Goal: Use online tool/utility: Utilize a website feature to perform a specific function

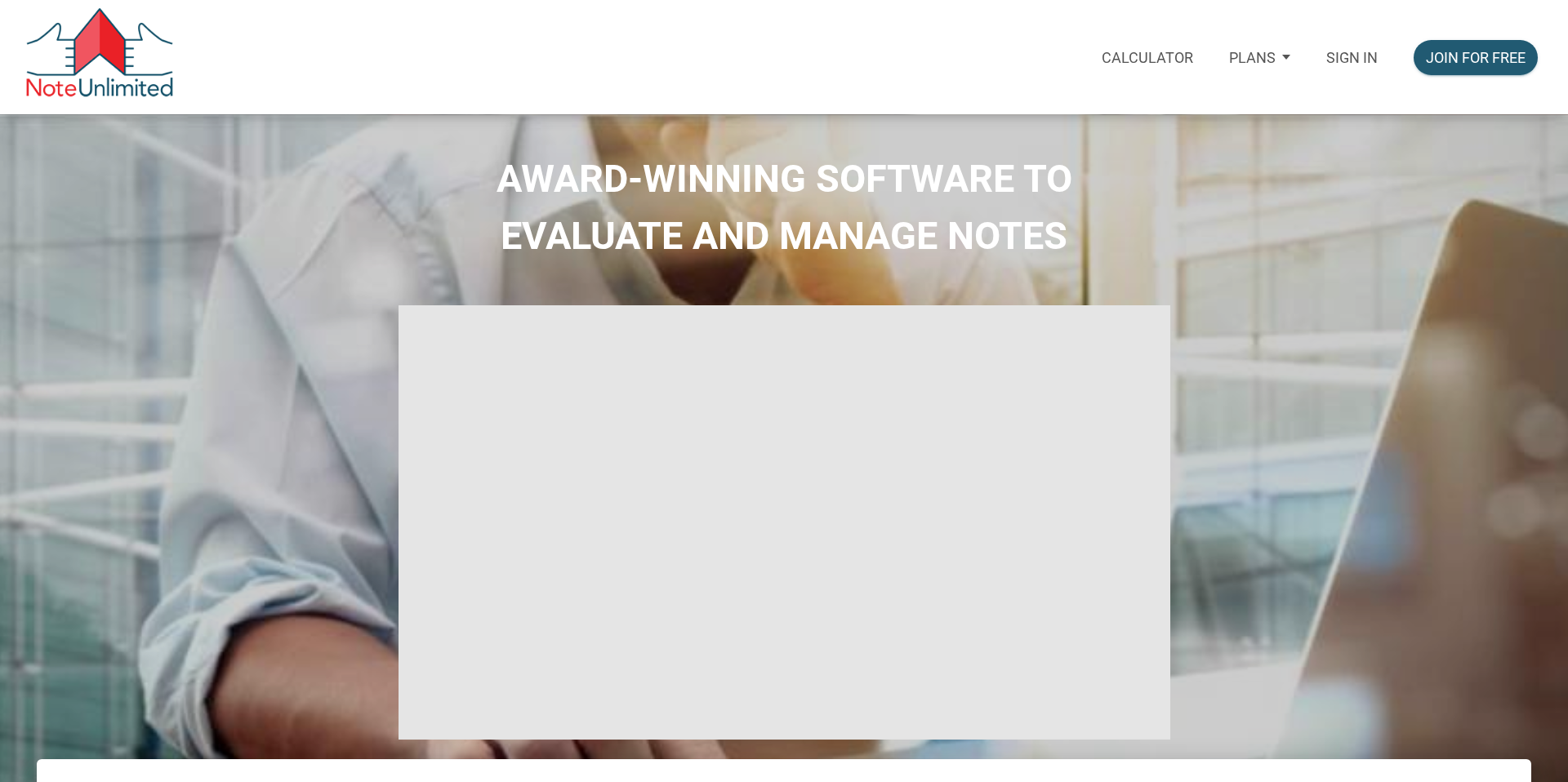
select select
type input "Introduction to new features"
select select
click at [1334, 57] on p "Sign in" at bounding box center [1351, 57] width 51 height 17
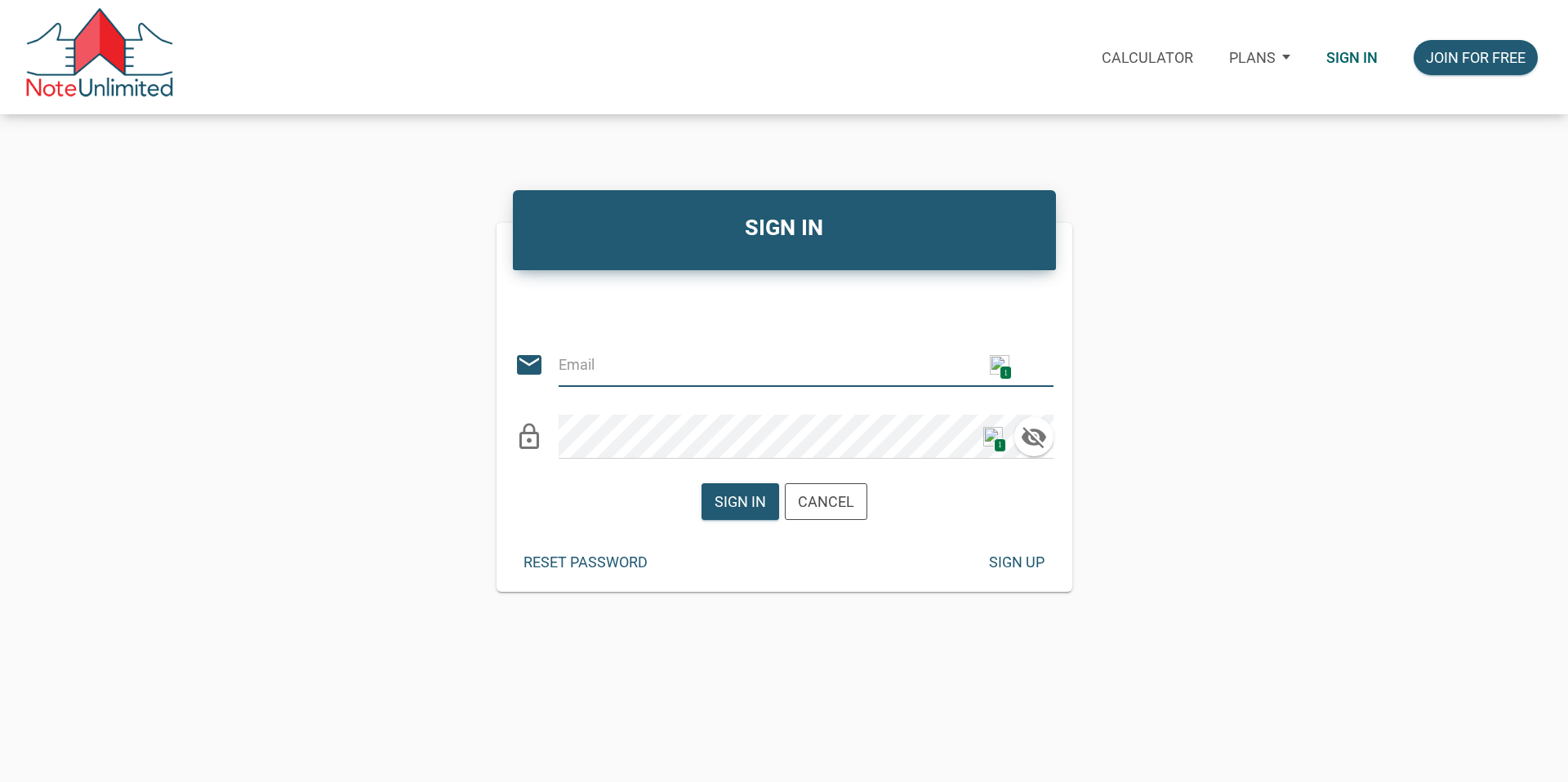
type input "citxllc@gmail.com"
click at [733, 499] on div "Sign in" at bounding box center [740, 502] width 51 height 22
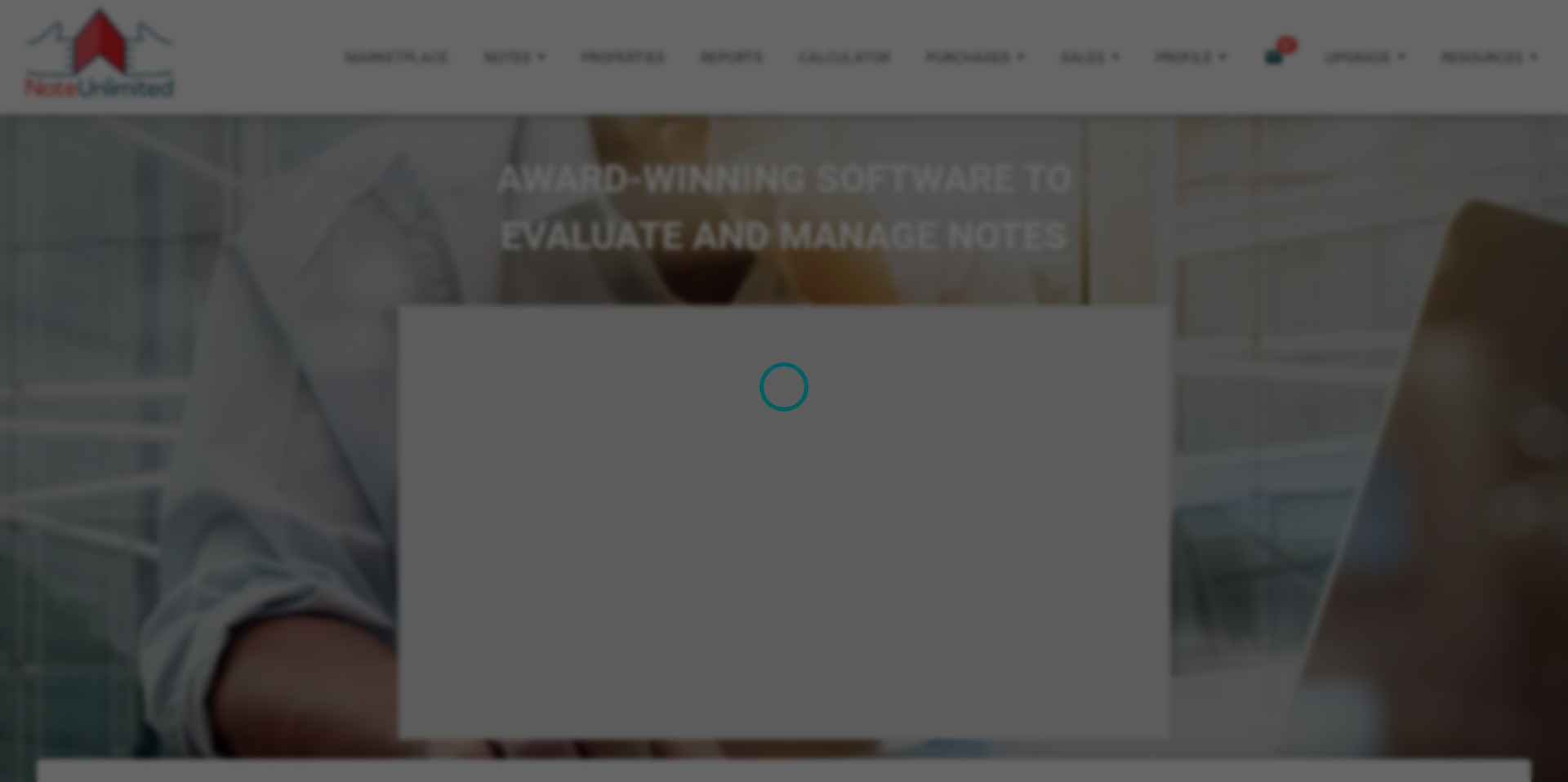
type input "Introduction to new features"
select select
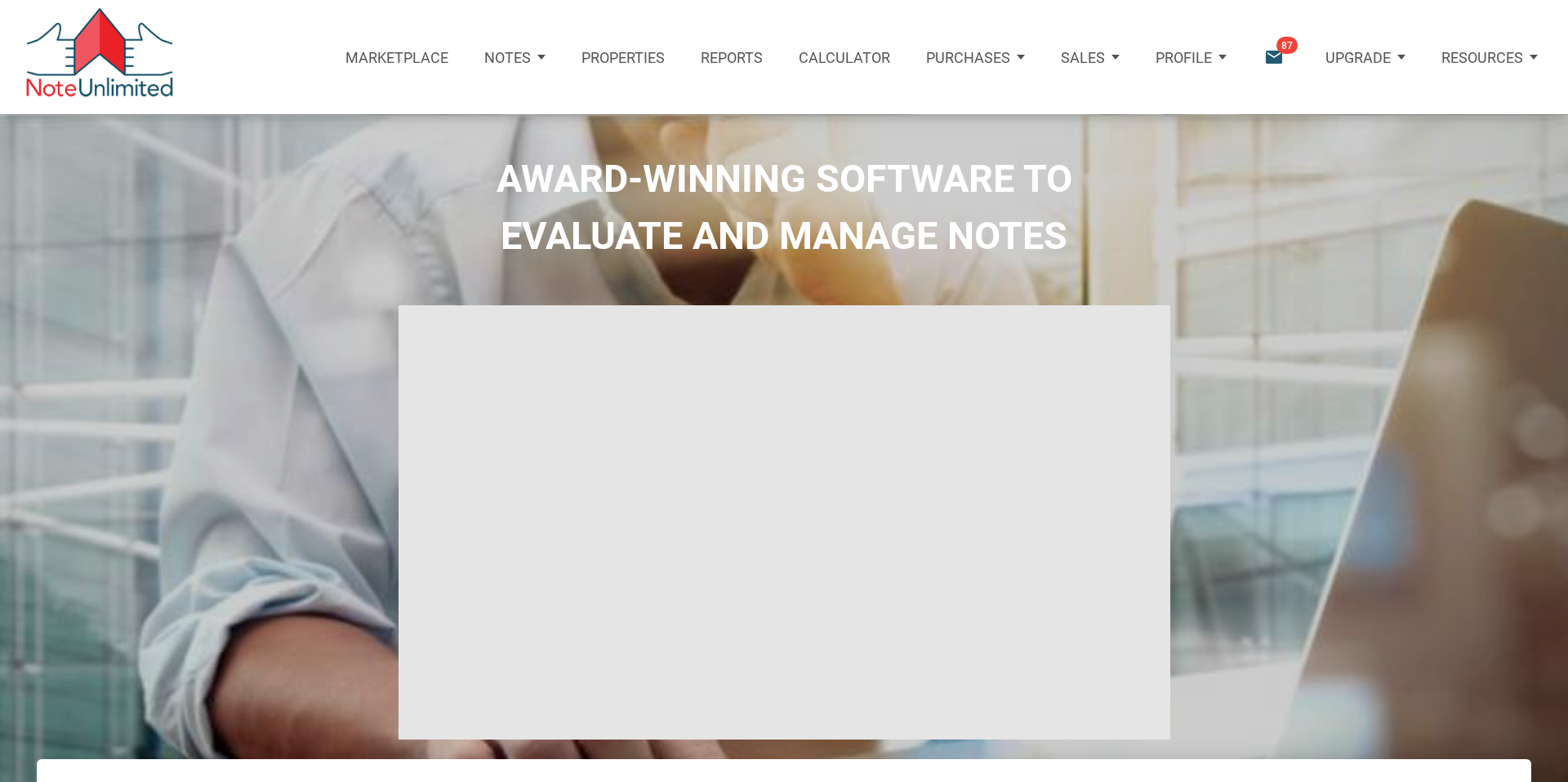
click at [503, 57] on p "Notes" at bounding box center [508, 57] width 46 height 17
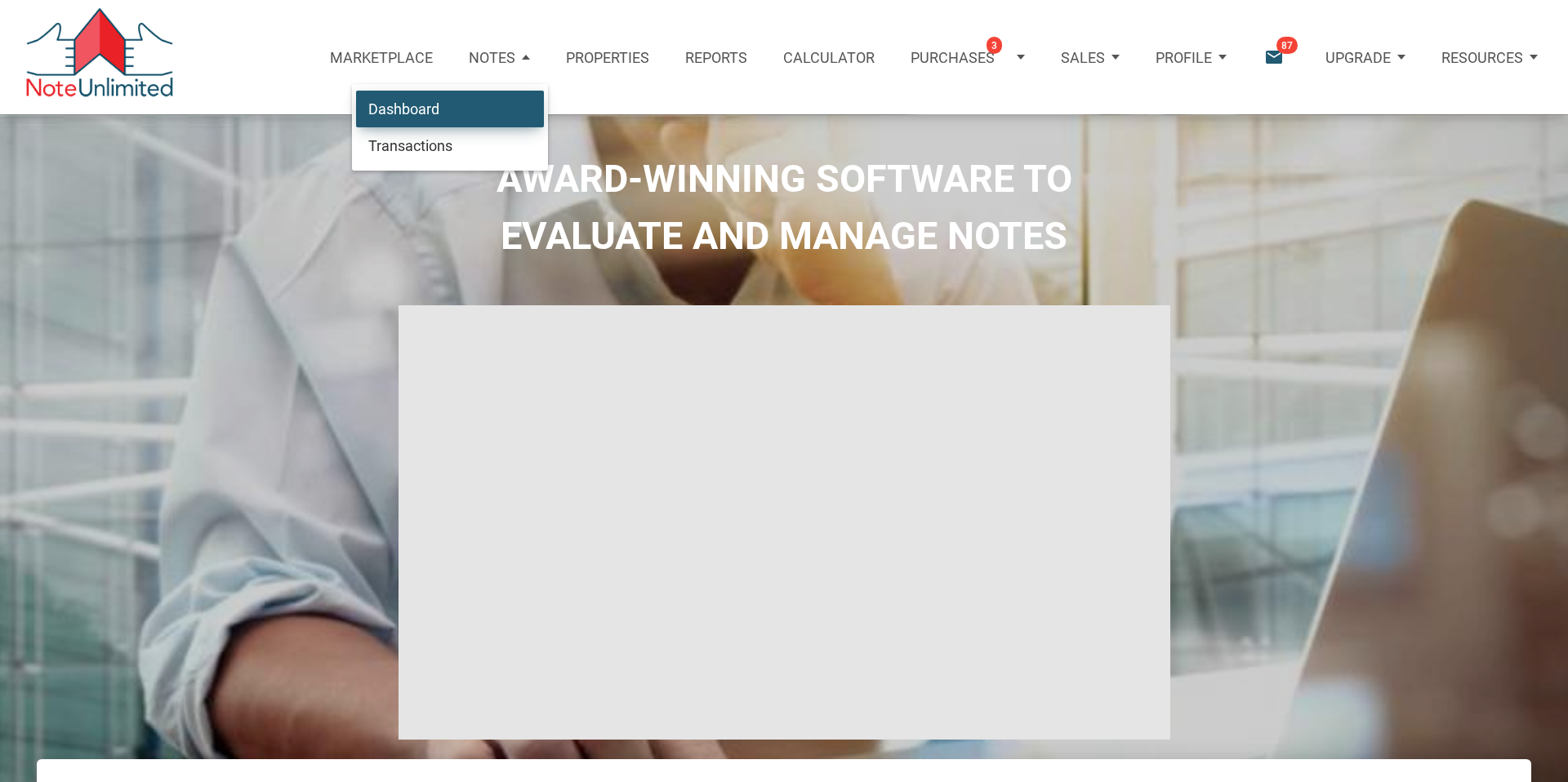
click at [441, 106] on link "Dashboard" at bounding box center [450, 108] width 188 height 37
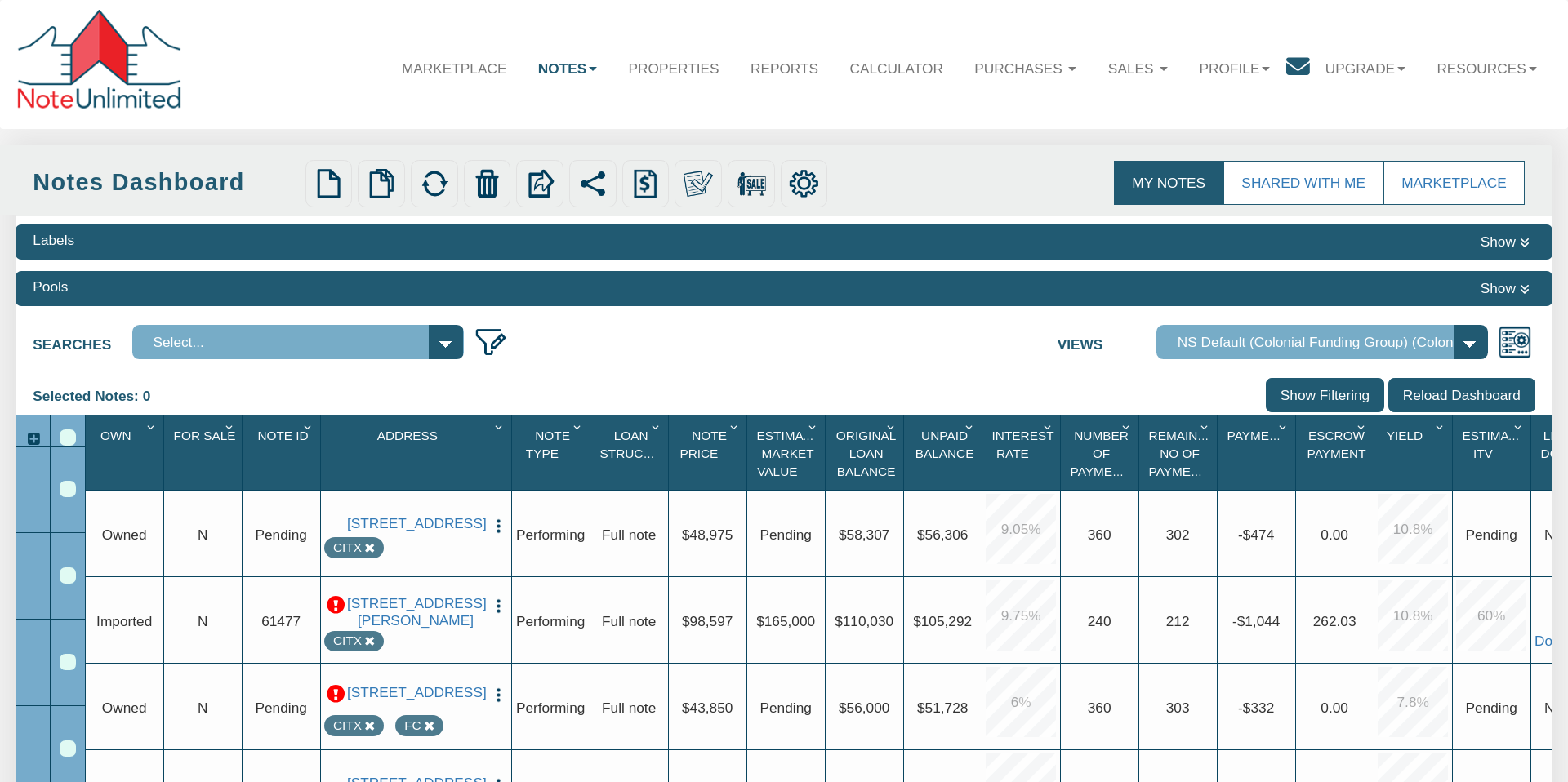
select select "316"
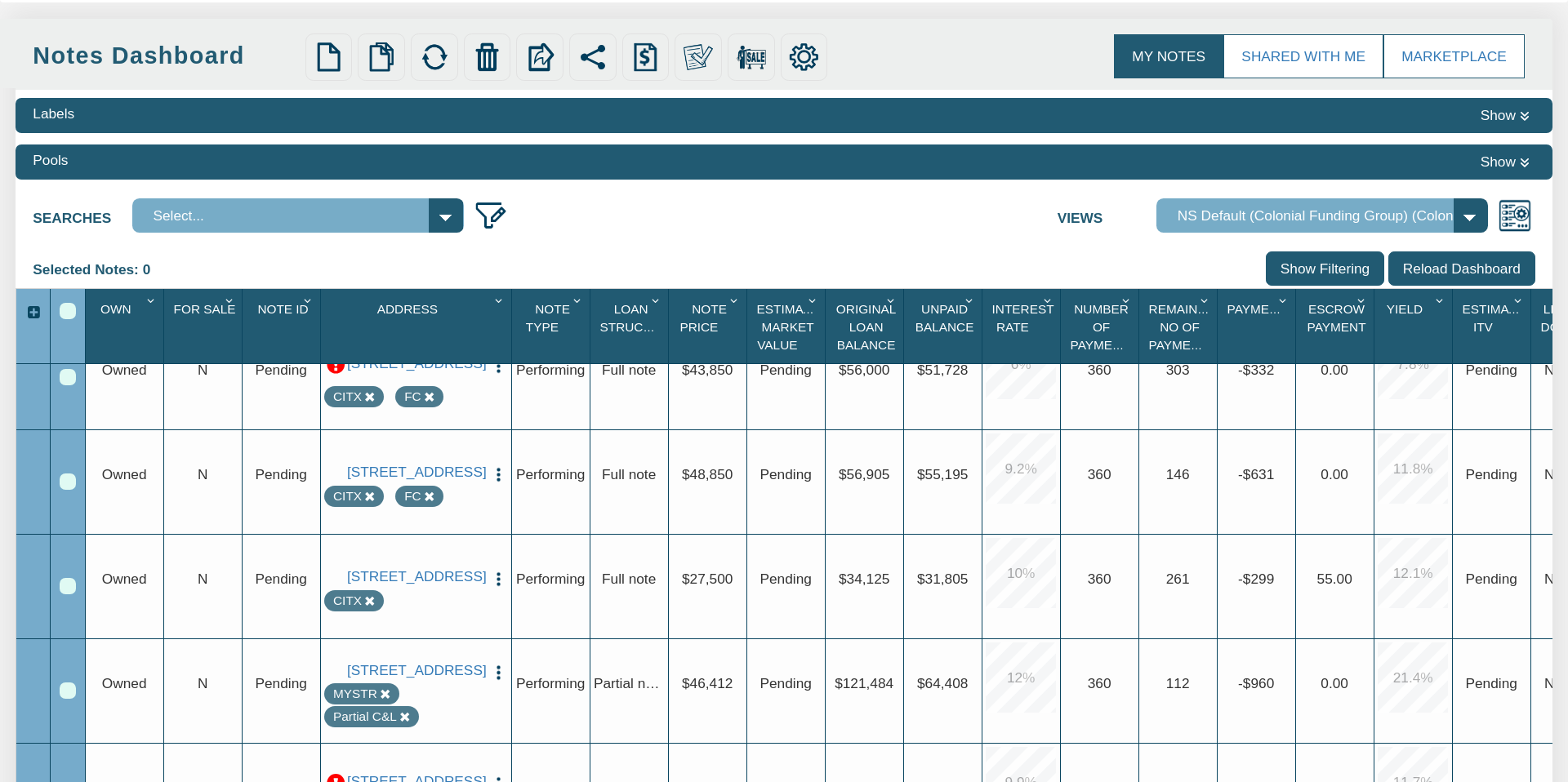
scroll to position [316, 0]
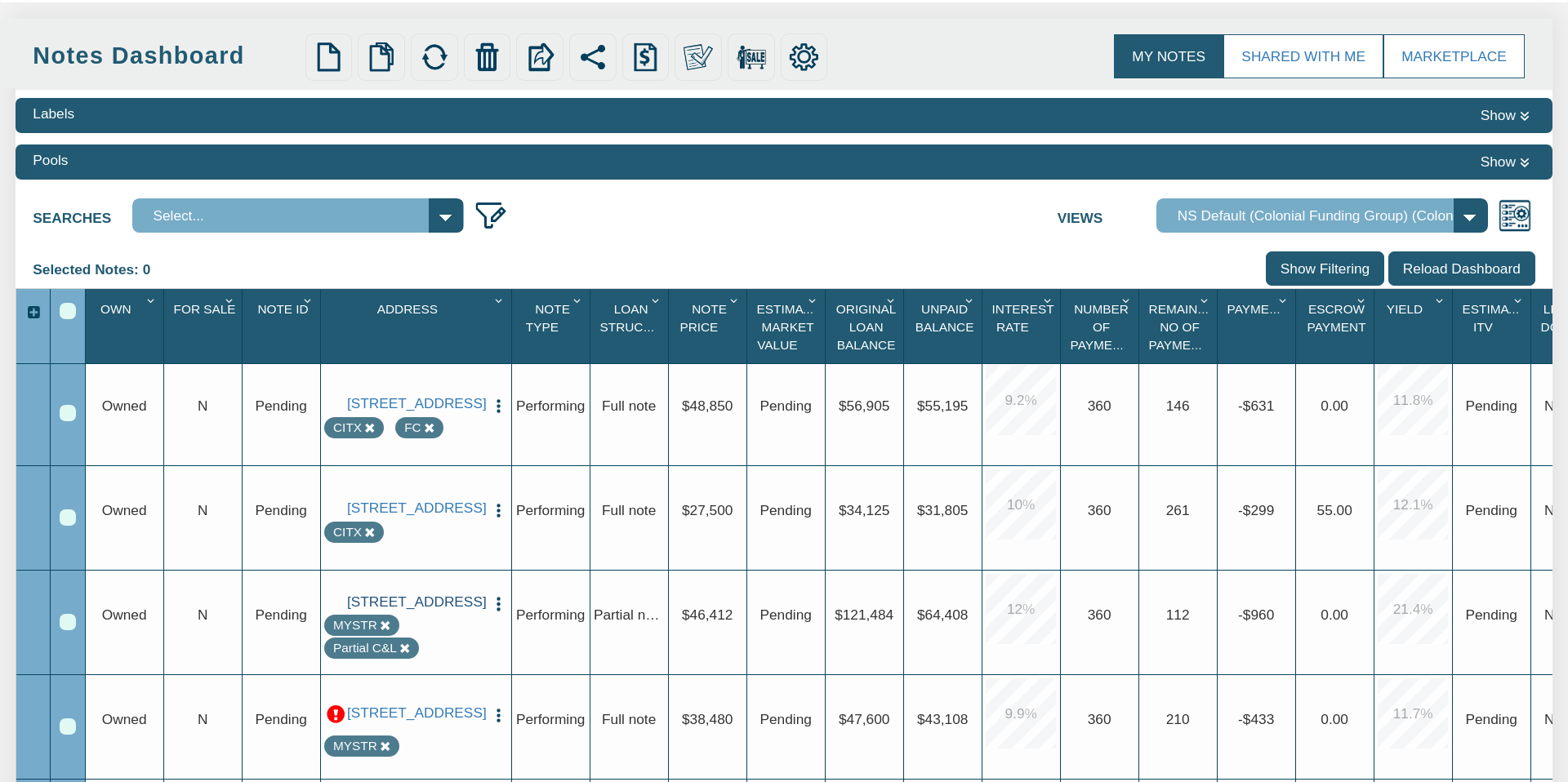
click at [407, 594] on link "[STREET_ADDRESS]" at bounding box center [415, 602] width 138 height 17
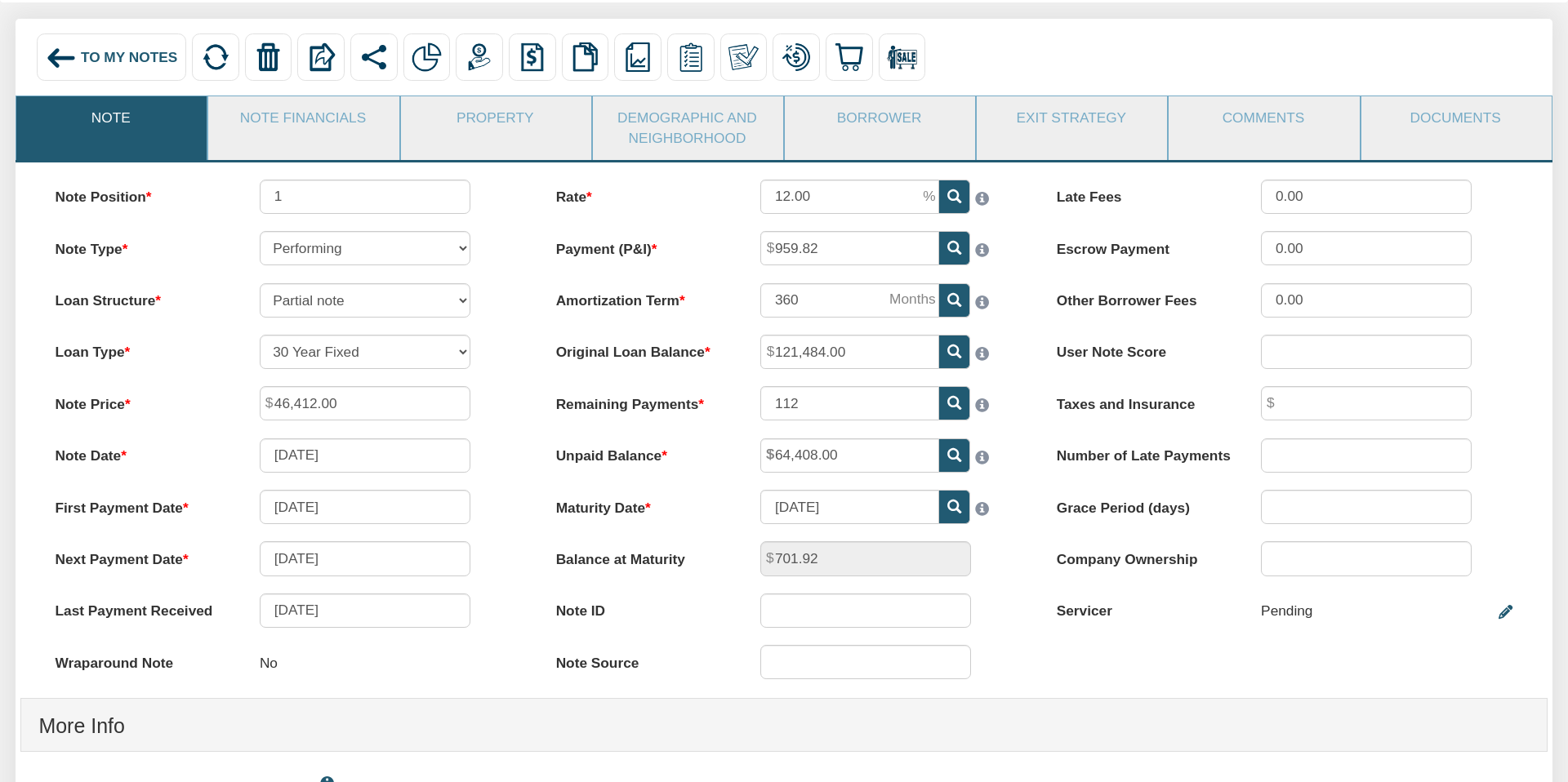
scroll to position [10, 0]
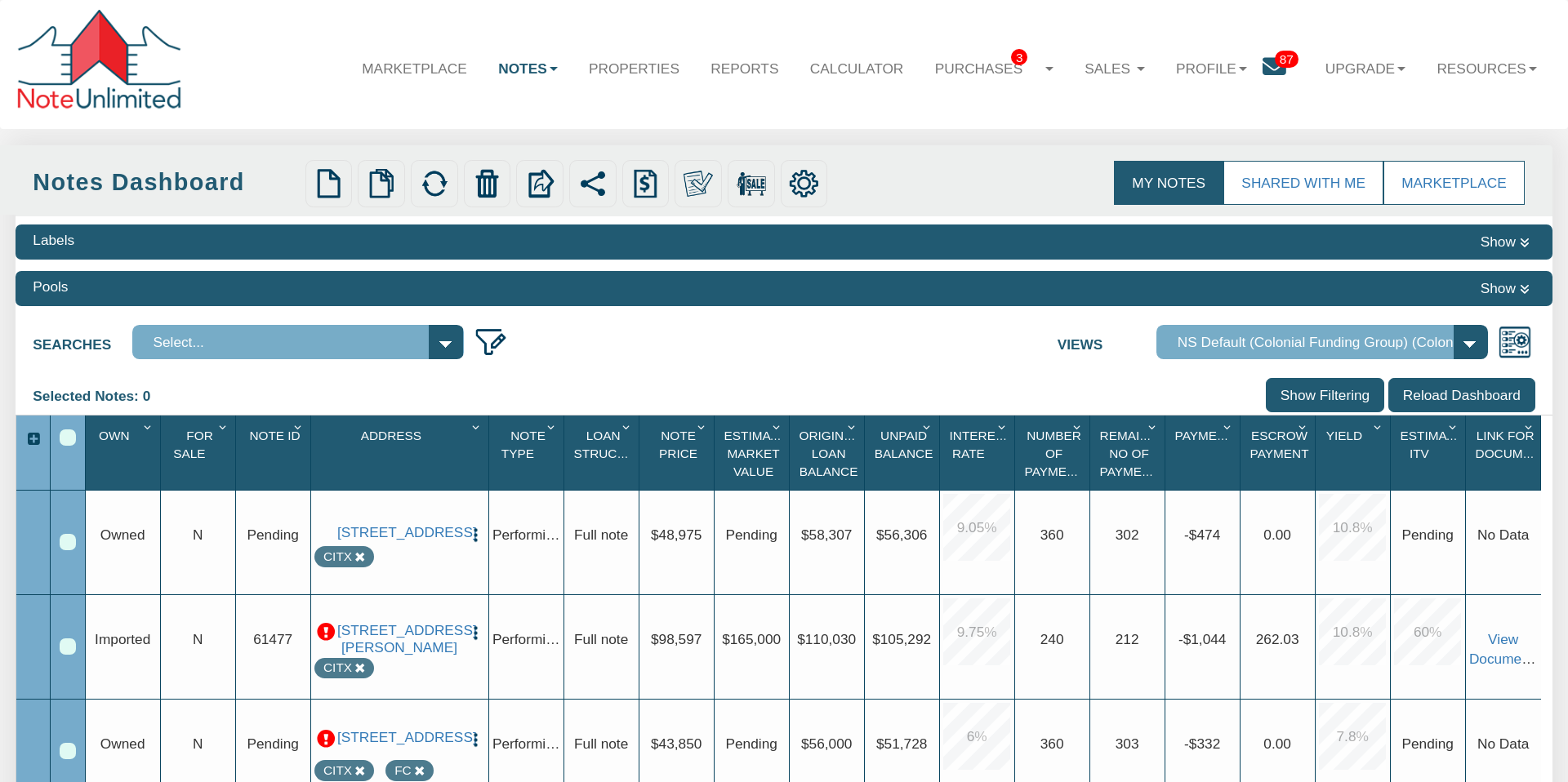
scroll to position [315, 0]
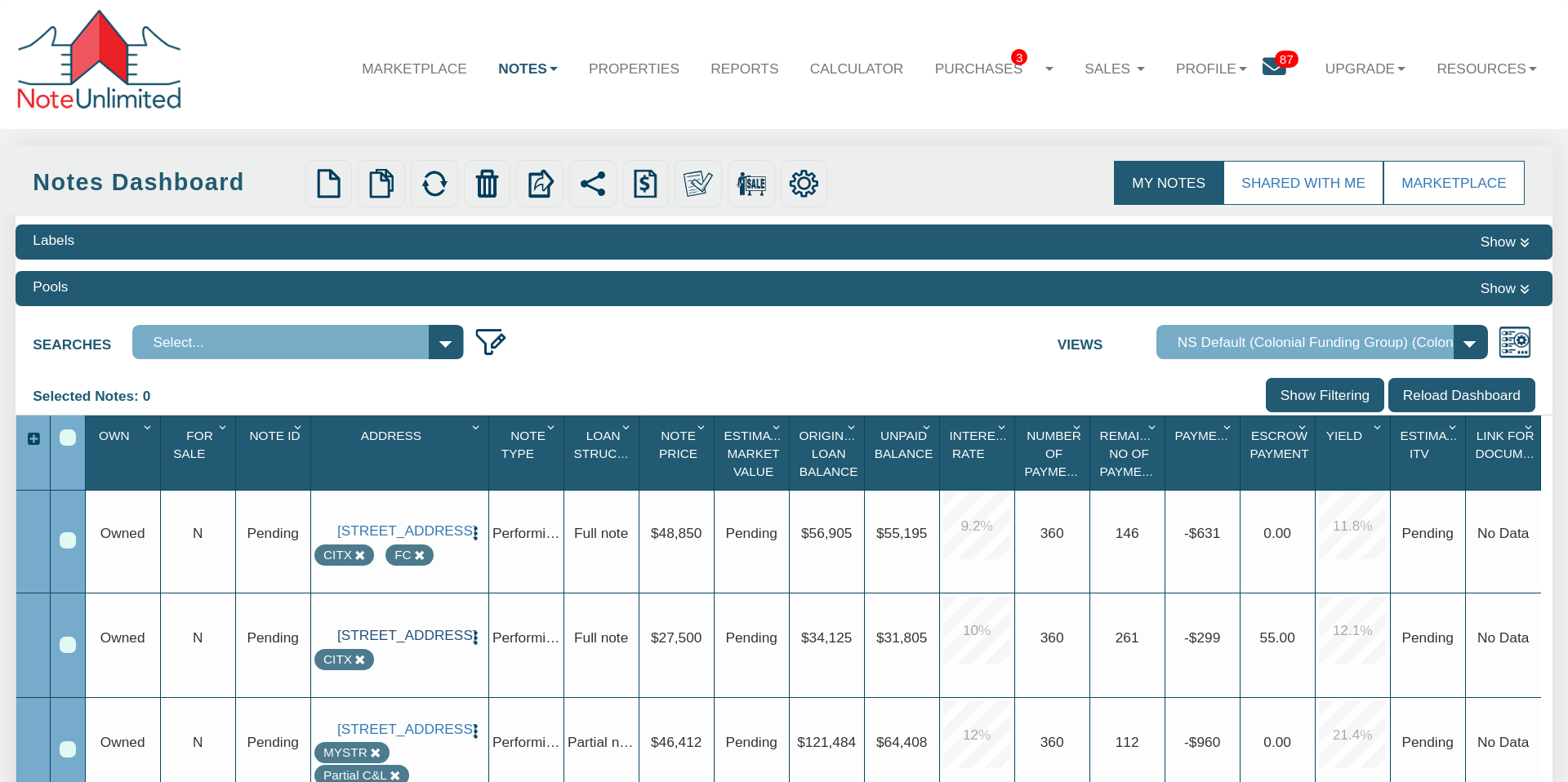
click at [402, 631] on link "[STREET_ADDRESS]" at bounding box center [399, 636] width 124 height 17
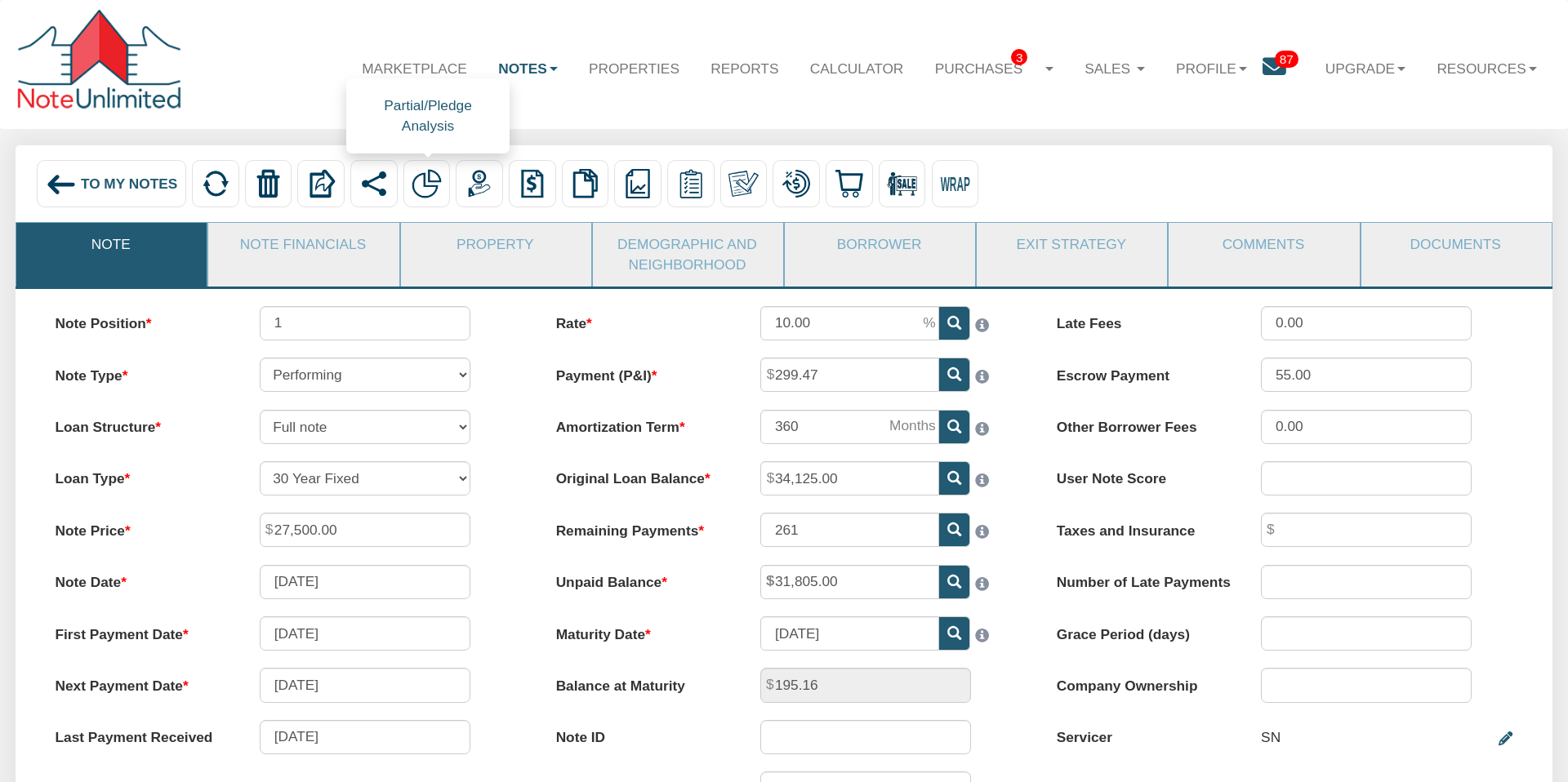
click at [424, 180] on img at bounding box center [426, 183] width 29 height 29
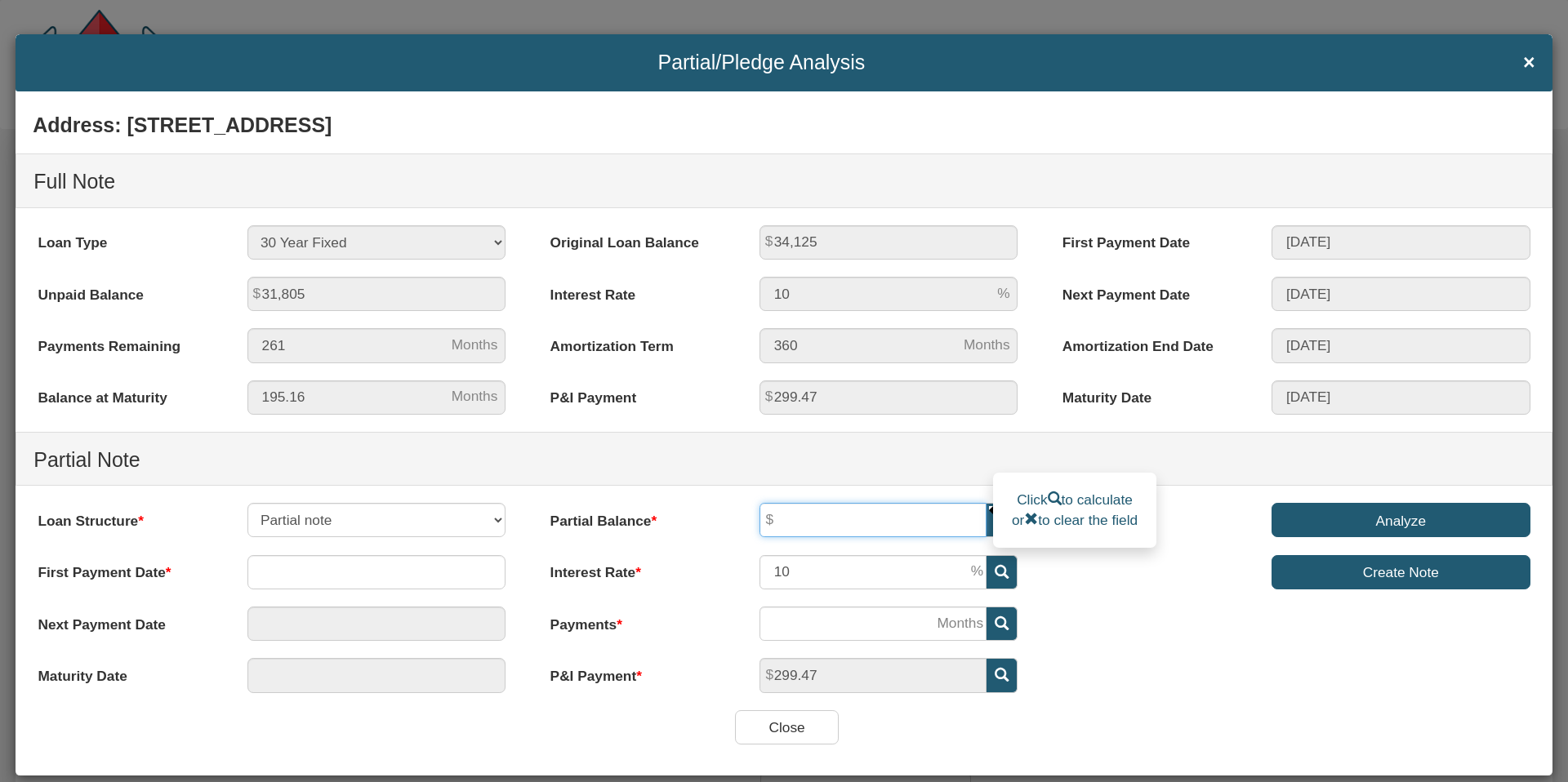
click at [805, 519] on input "text" at bounding box center [873, 520] width 227 height 35
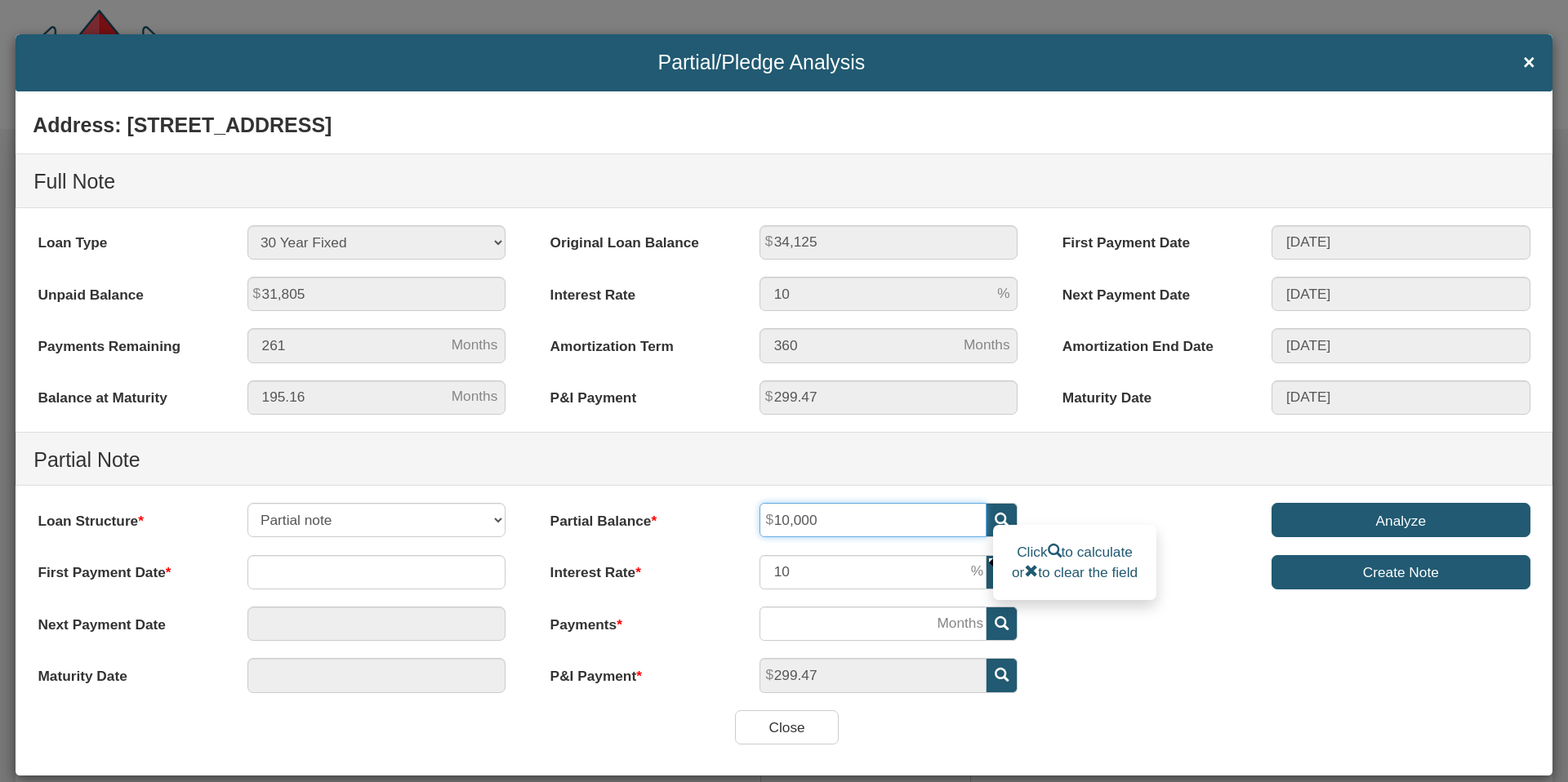
type input "10,000"
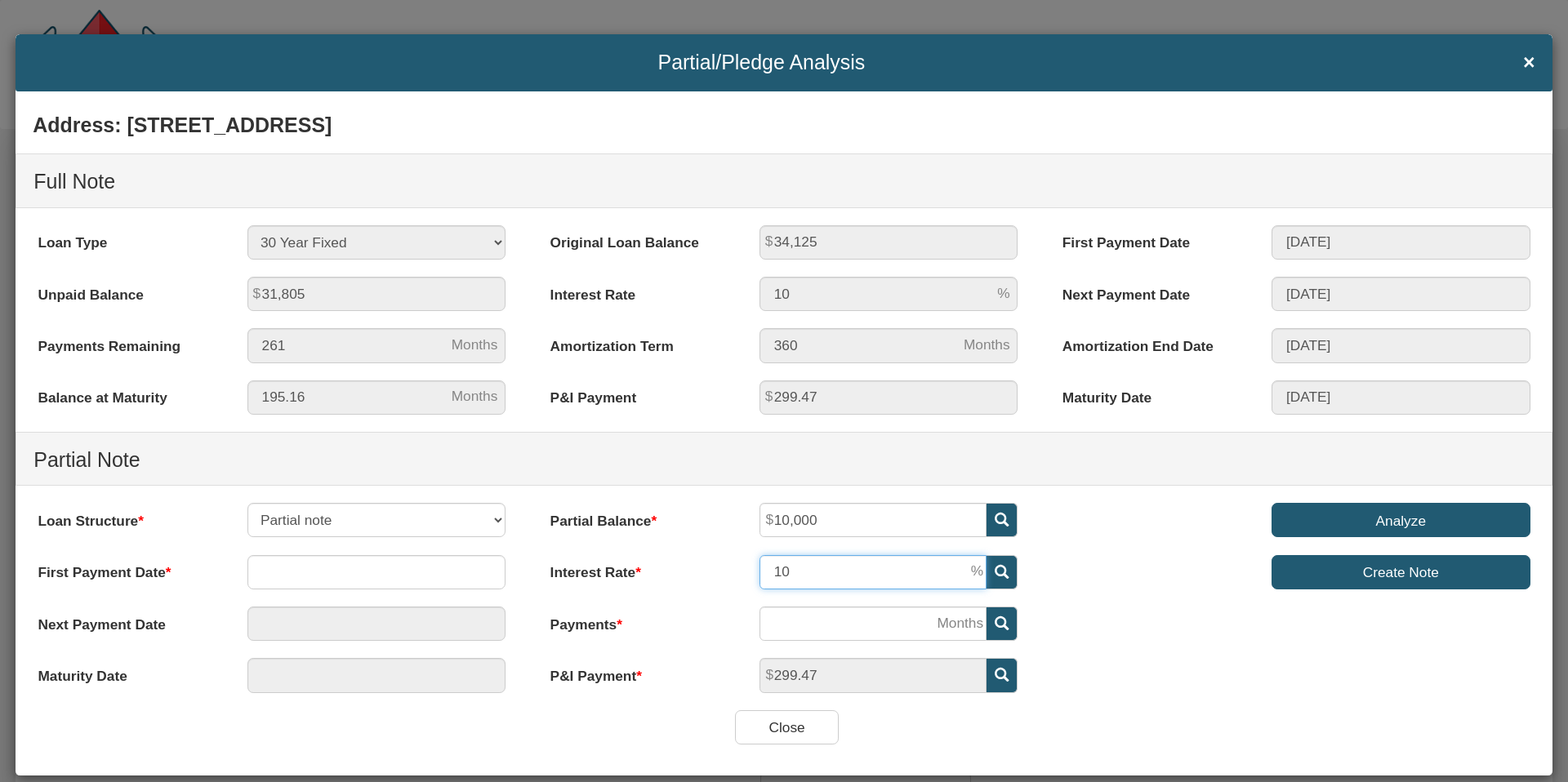
drag, startPoint x: 797, startPoint y: 577, endPoint x: 748, endPoint y: 578, distance: 49.0
click at [748, 578] on div "10" at bounding box center [888, 573] width 293 height 35
type input "6"
drag, startPoint x: 697, startPoint y: 611, endPoint x: 689, endPoint y: 618, distance: 10.6
click at [697, 611] on label "Payments" at bounding box center [638, 620] width 209 height 28
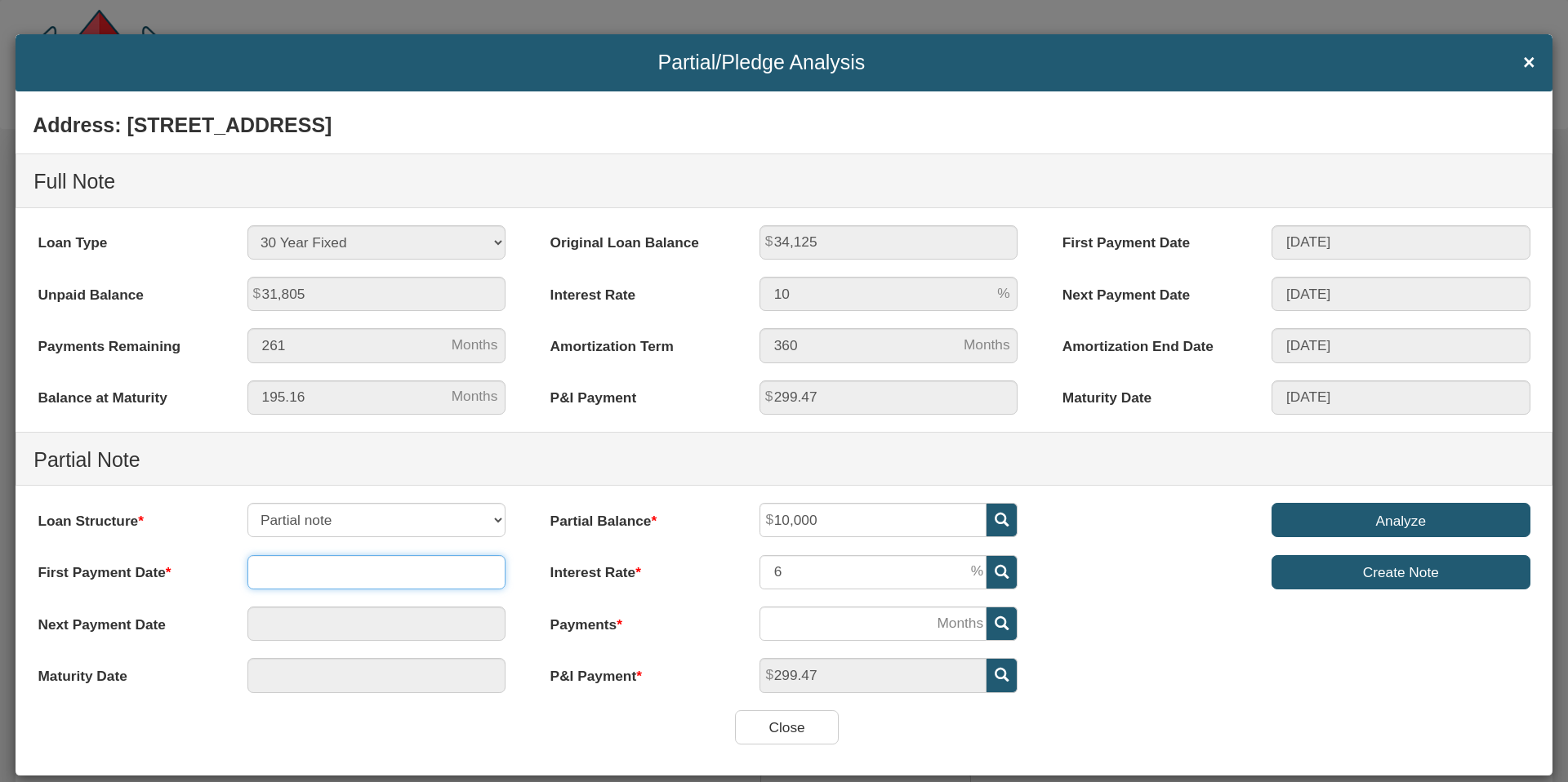
click at [327, 576] on input "text" at bounding box center [377, 573] width 259 height 35
click at [498, 363] on span at bounding box center [492, 365] width 14 height 14
click at [385, 413] on td "1" at bounding box center [383, 415] width 42 height 25
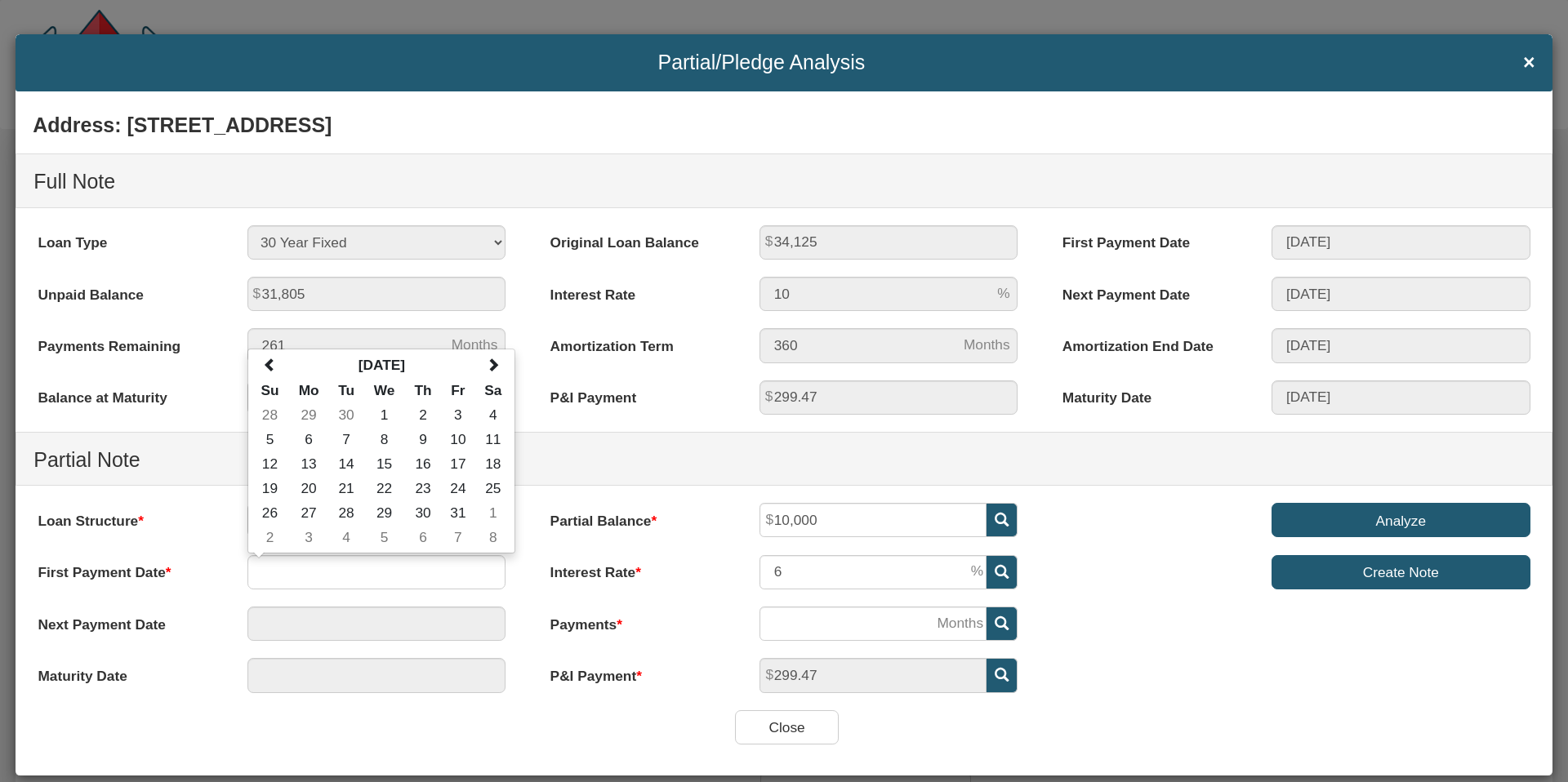
type input "[DATE]"
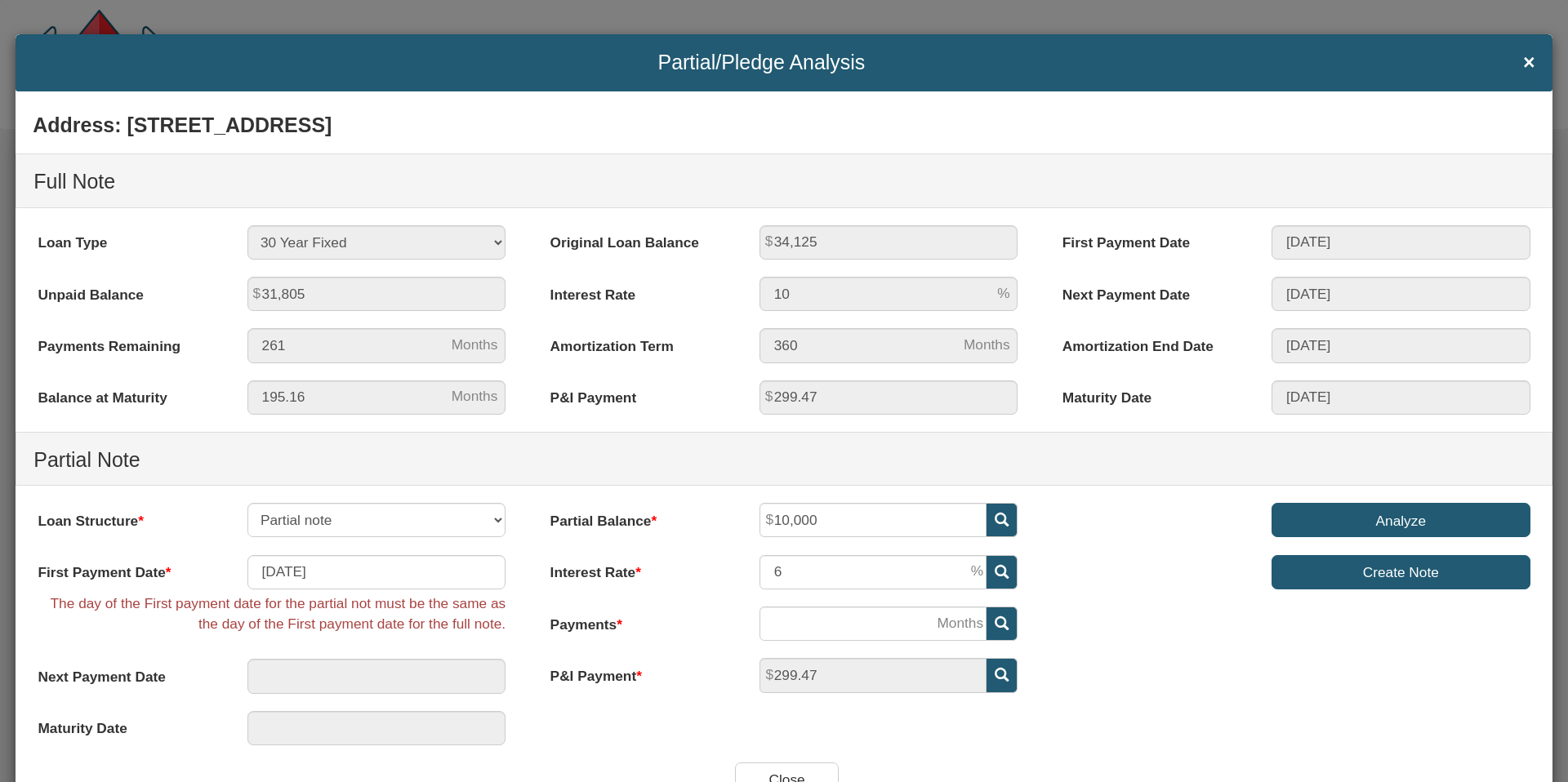
type input "[DATE]"
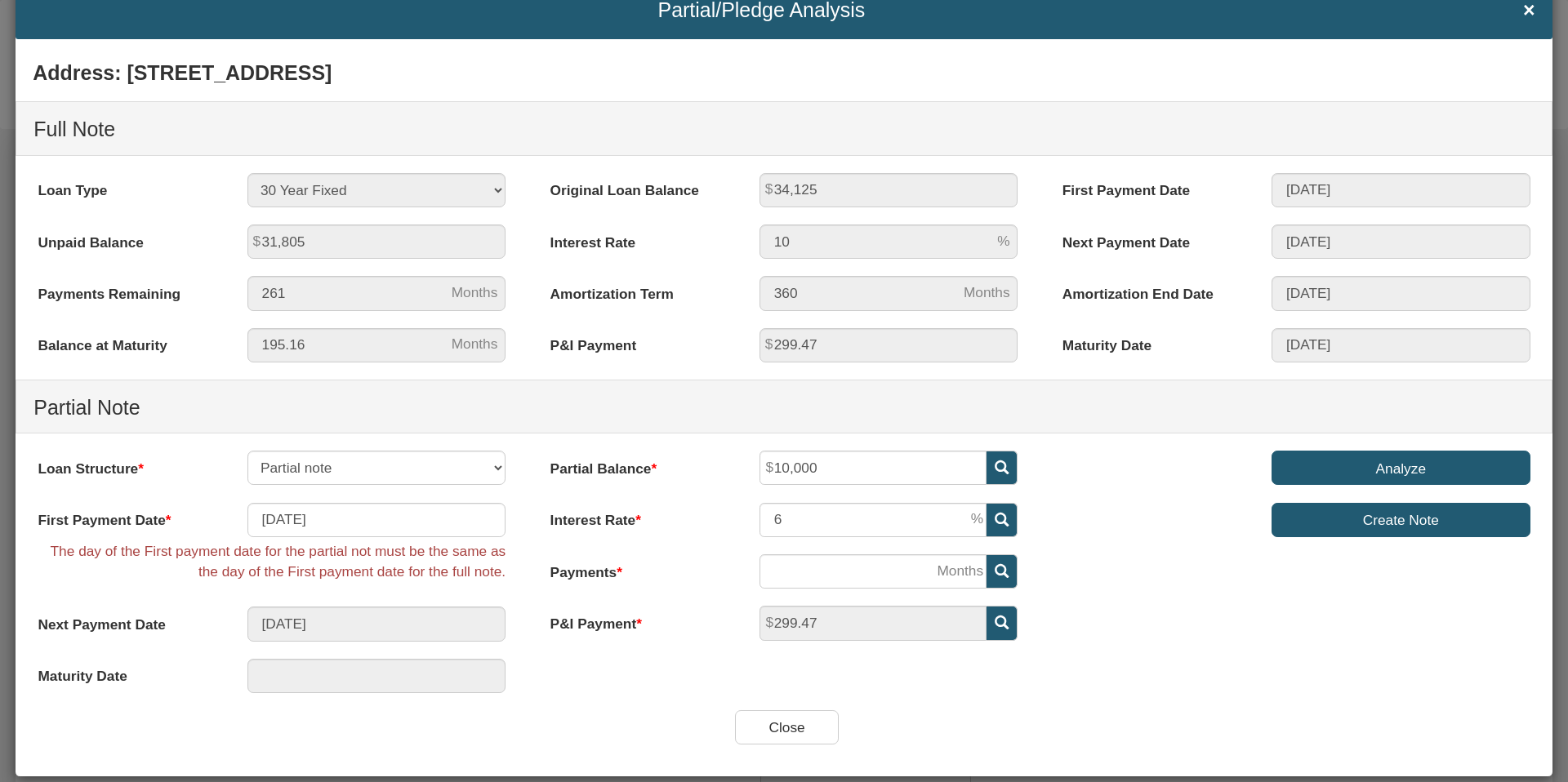
scroll to position [81, 0]
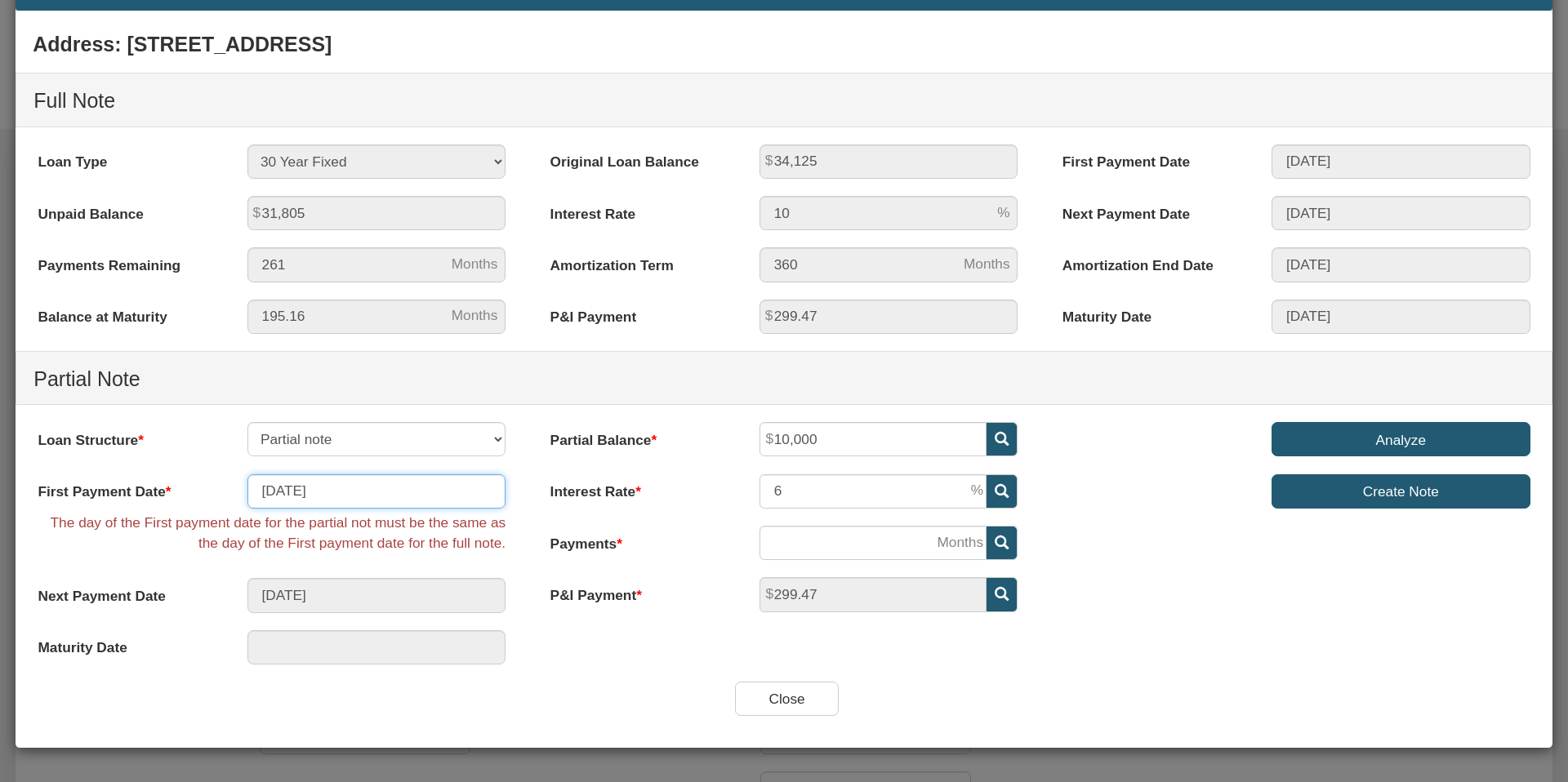
click at [274, 489] on input "[DATE]" at bounding box center [377, 492] width 259 height 35
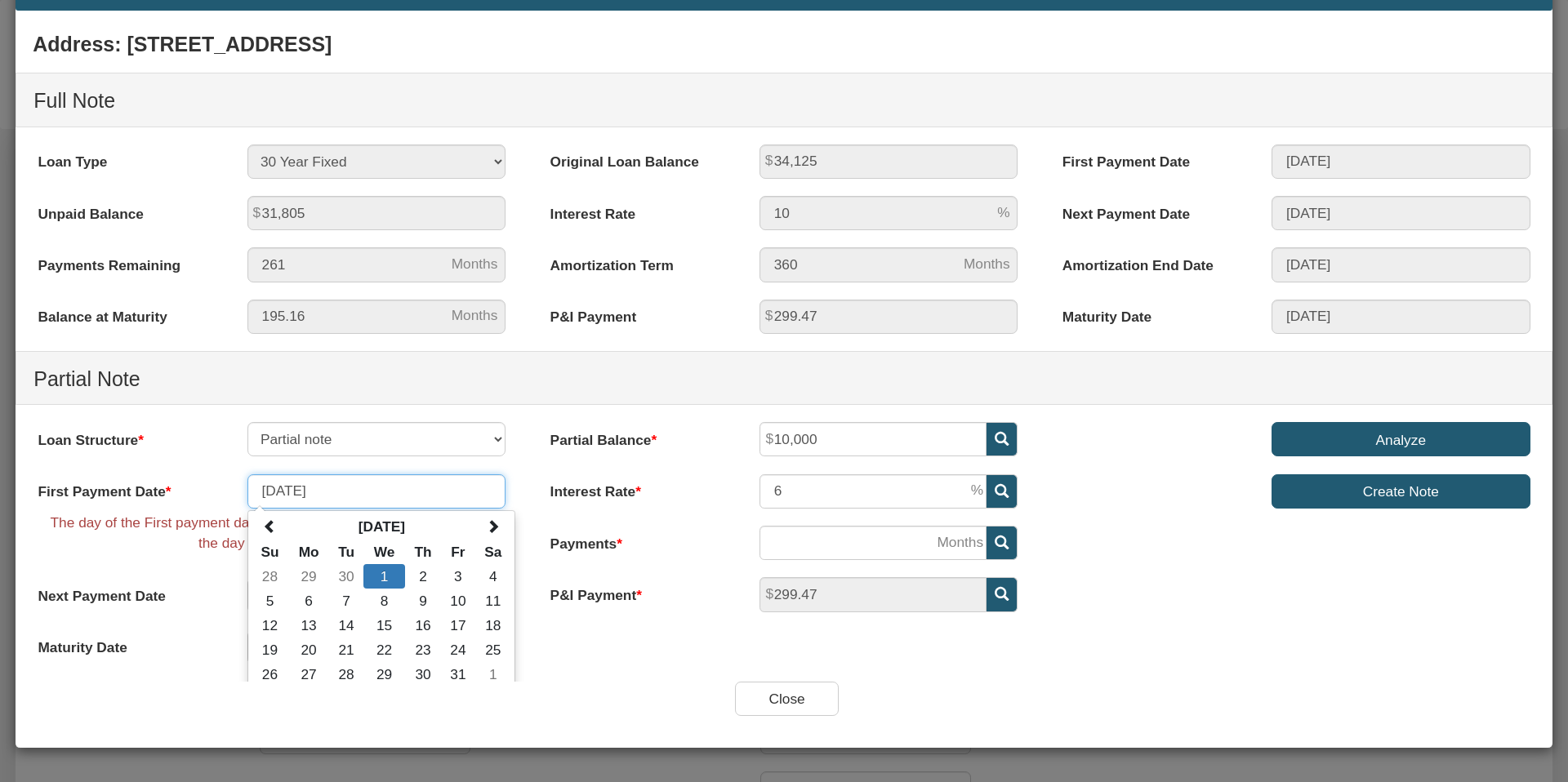
type input "[DATE]"
click at [556, 625] on div "Partial Balance 10,000 Interest Rate 6 Payments" at bounding box center [783, 525] width 512 height 207
type input "[DATE]"
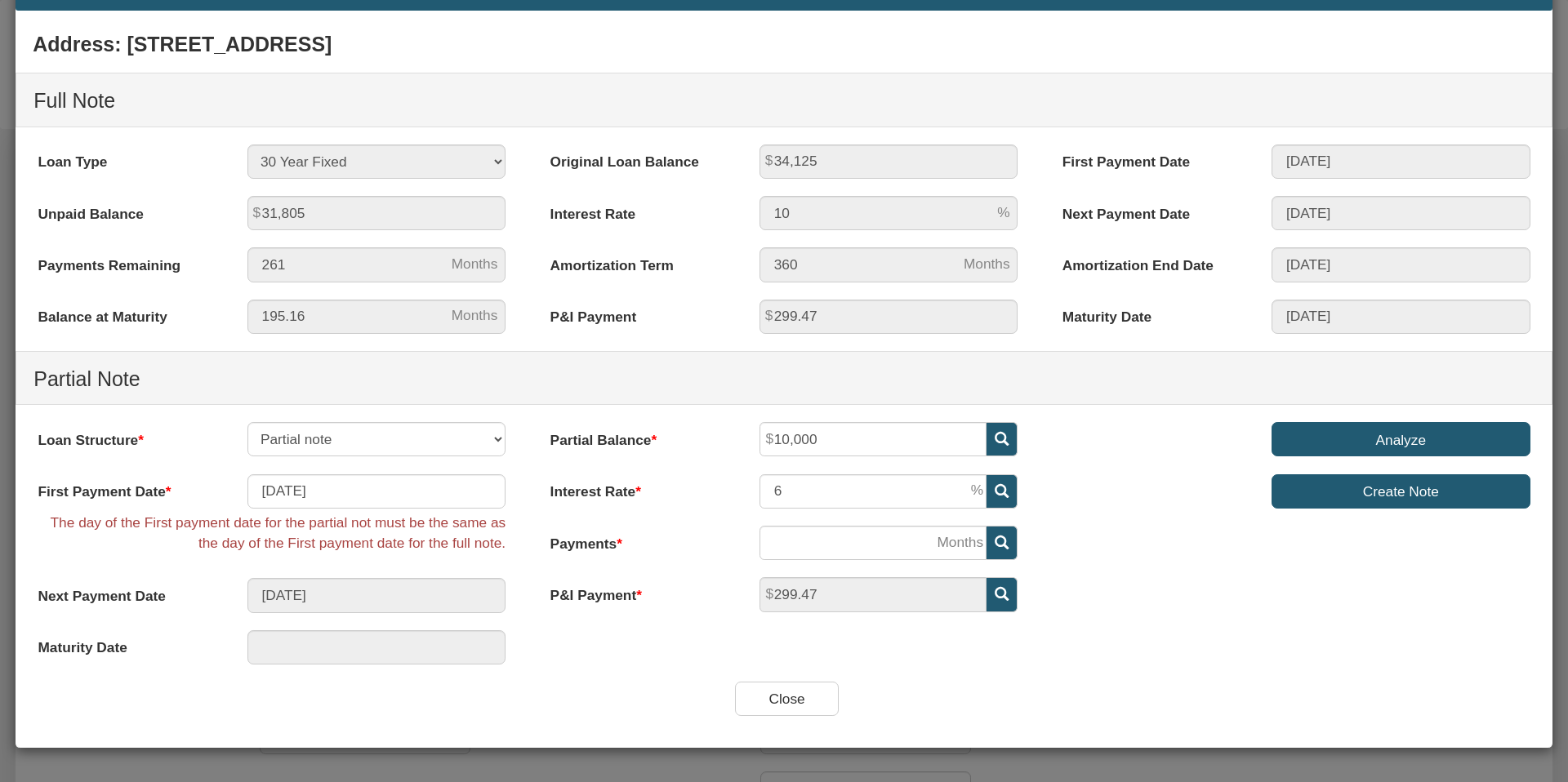
click at [1384, 439] on input "Analyze" at bounding box center [1401, 439] width 259 height 35
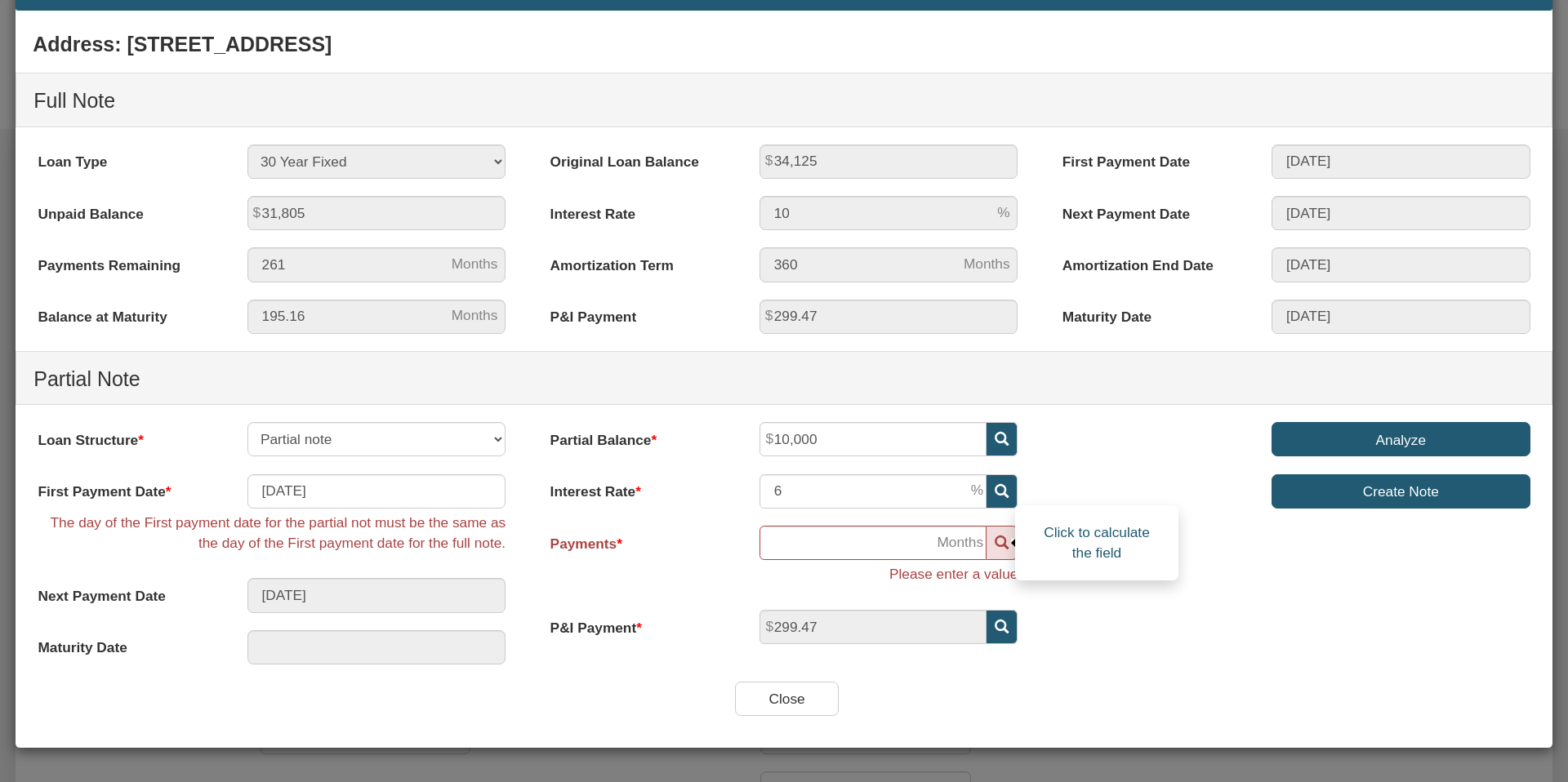
click at [998, 541] on icon at bounding box center [1002, 543] width 14 height 14
type input "[DATE]"
type input "37"
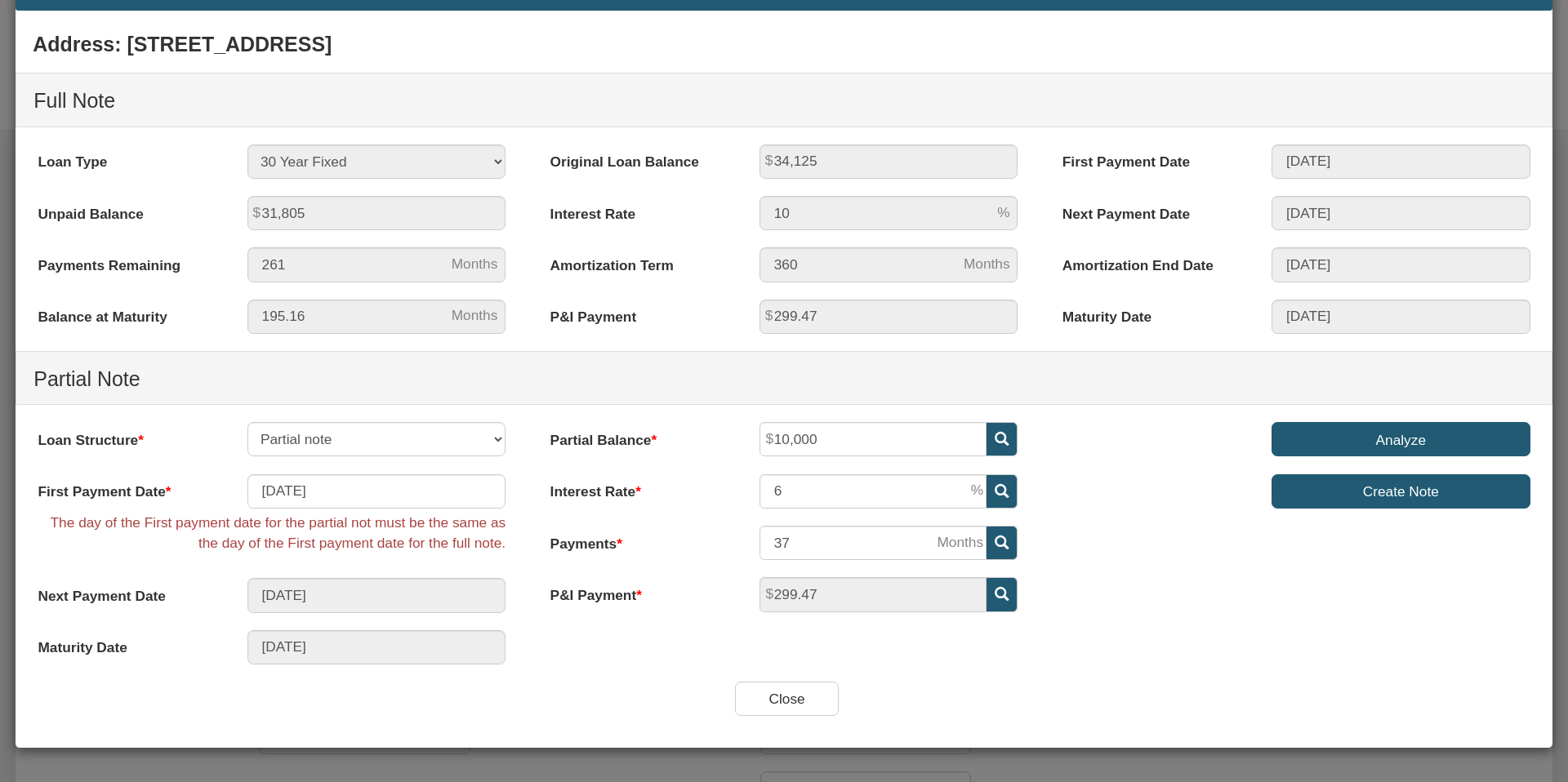
click at [1402, 438] on input "Analyze" at bounding box center [1401, 439] width 259 height 35
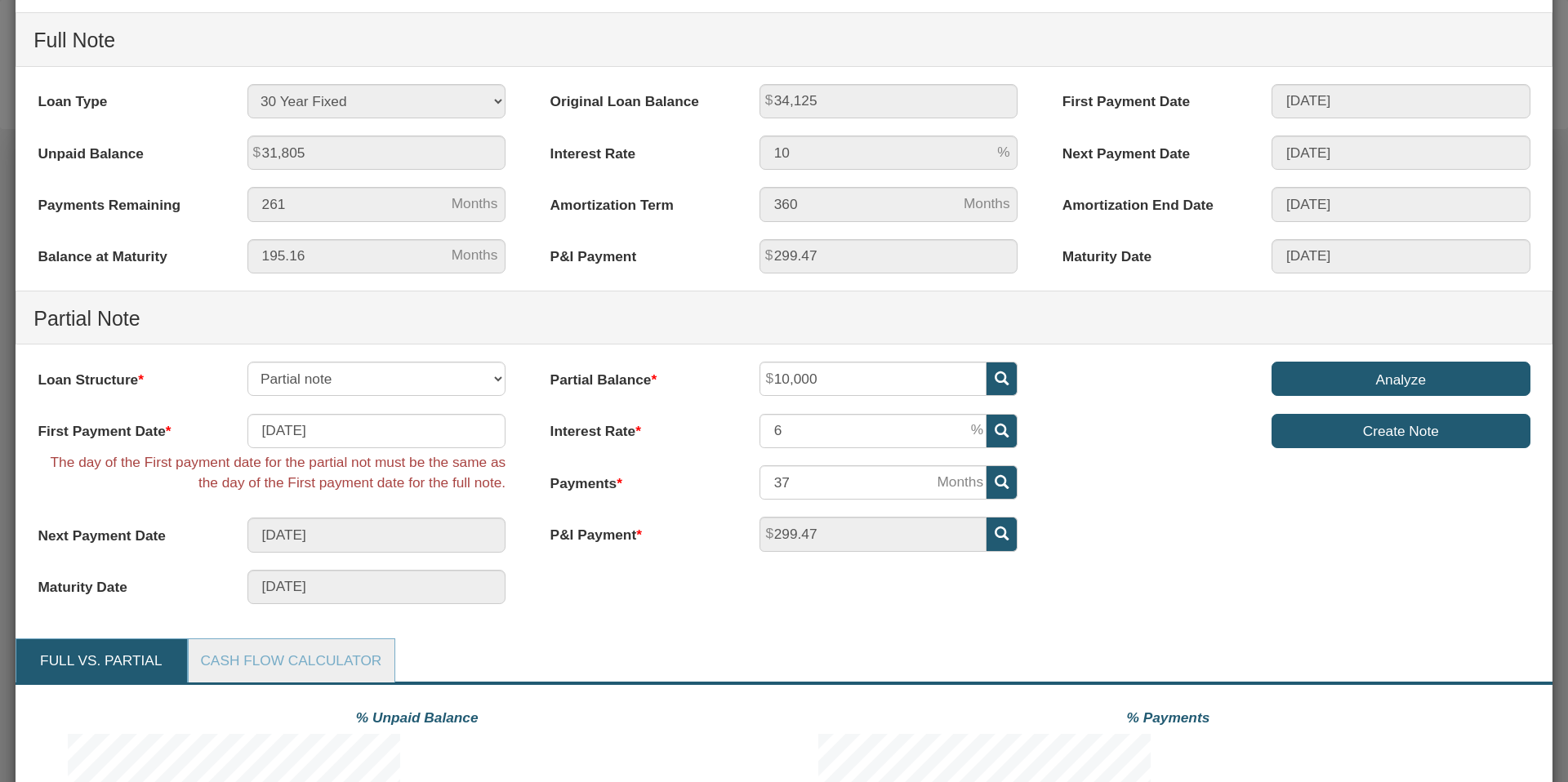
scroll to position [0, 0]
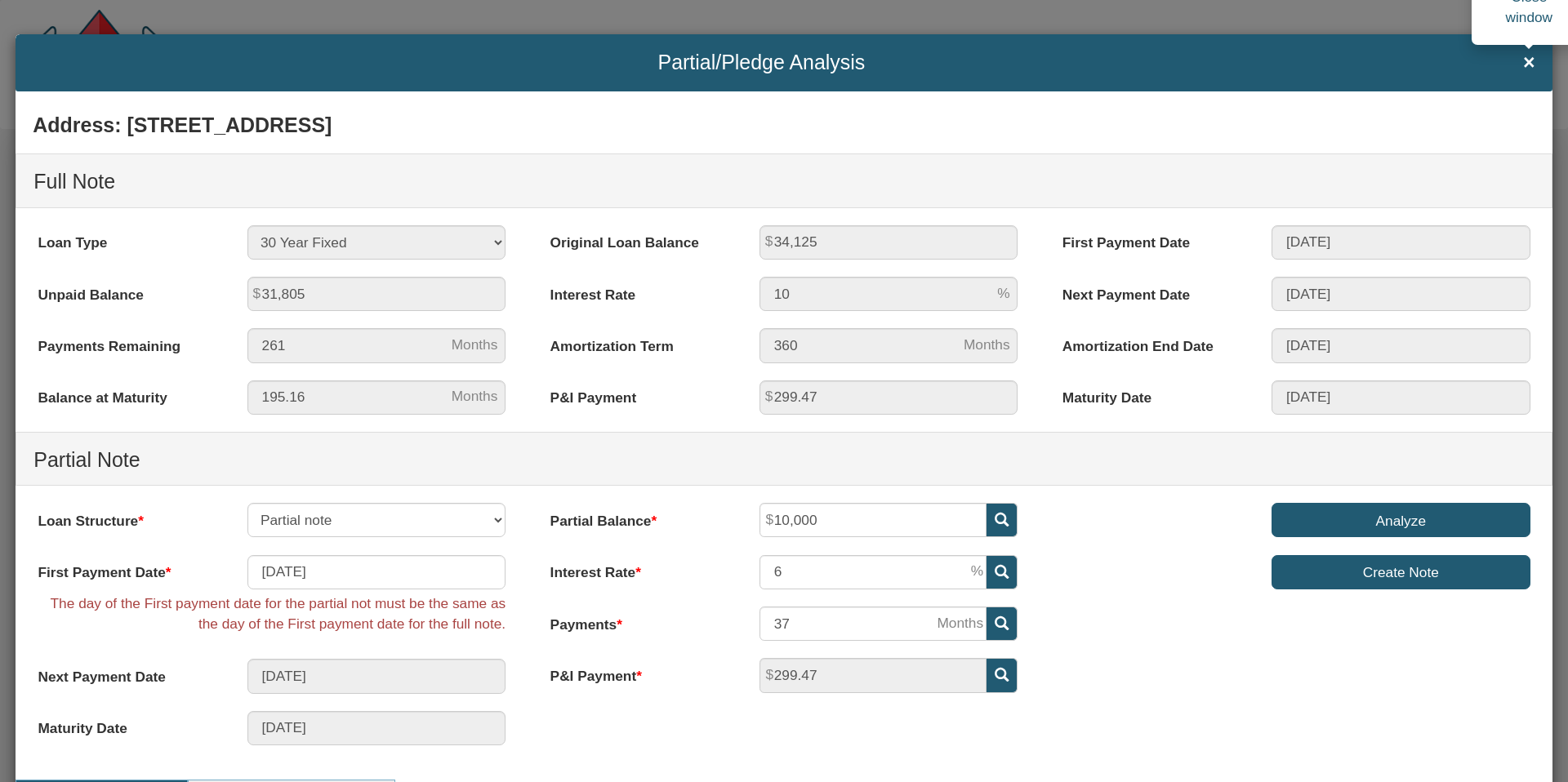
click at [1530, 66] on span "×" at bounding box center [1529, 62] width 12 height 22
